Goal: Check status: Check status

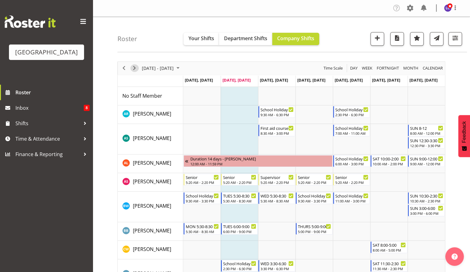
click at [133, 68] on span "Next" at bounding box center [134, 68] width 7 height 8
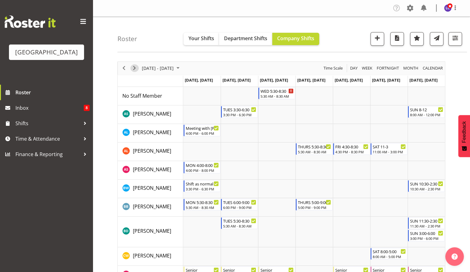
click at [136, 70] on span "Next" at bounding box center [134, 68] width 7 height 8
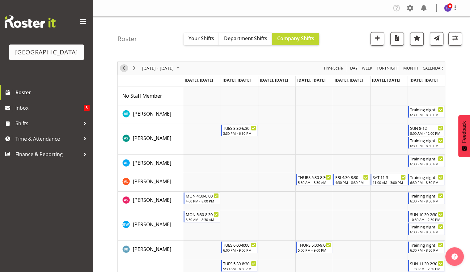
click at [121, 71] on span "Previous" at bounding box center [123, 68] width 7 height 8
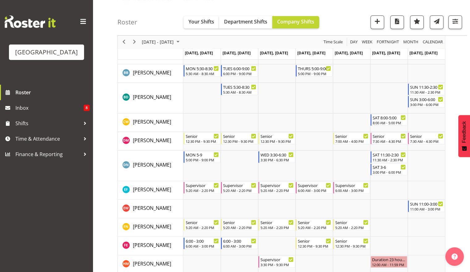
scroll to position [267, 0]
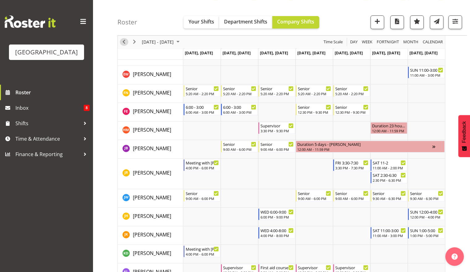
click at [122, 41] on span "Previous" at bounding box center [123, 42] width 7 height 8
